Goal: Check status: Check status

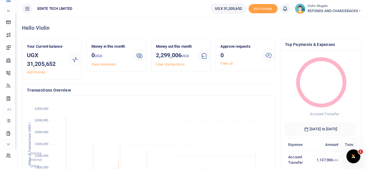
scroll to position [37, 0]
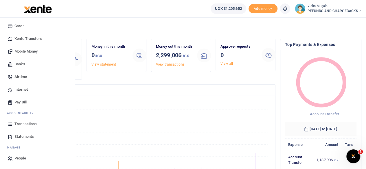
click at [26, 138] on span "Statements" at bounding box center [23, 137] width 19 height 6
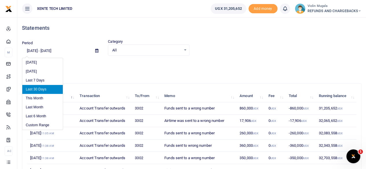
click at [58, 51] on input "07/22/2025 - 08/20/2025" at bounding box center [56, 51] width 68 height 10
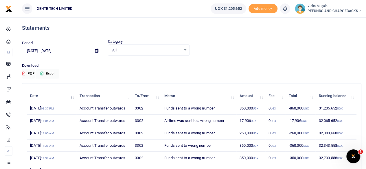
click at [102, 62] on div "Period 07/22/2025 - 08/20/2025 Category All Select an option... All Credit Debi…" at bounding box center [192, 51] width 344 height 24
click at [49, 49] on input "07/22/2025 - 08/20/2025" at bounding box center [56, 51] width 68 height 10
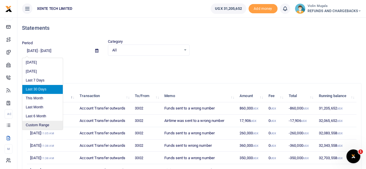
click at [45, 125] on li "Custom Range" at bounding box center [42, 125] width 40 height 9
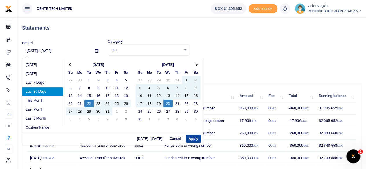
click at [194, 138] on button "Apply" at bounding box center [193, 139] width 15 height 8
